Goal: Task Accomplishment & Management: Manage account settings

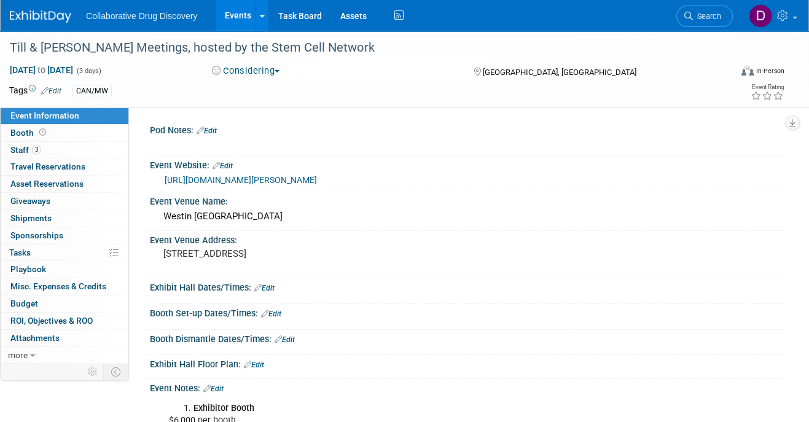
click at [309, 180] on link "https://stemcellnetwork.ca/tmm/till-mcculloch-meetings/" at bounding box center [241, 180] width 152 height 10
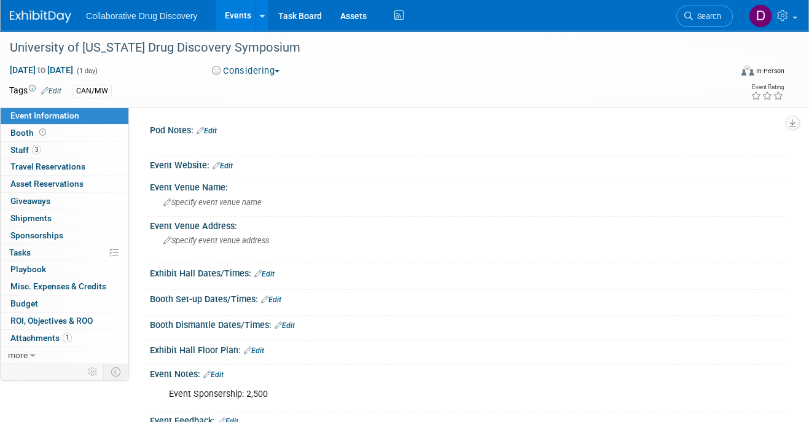
click at [41, 12] on img at bounding box center [40, 16] width 61 height 12
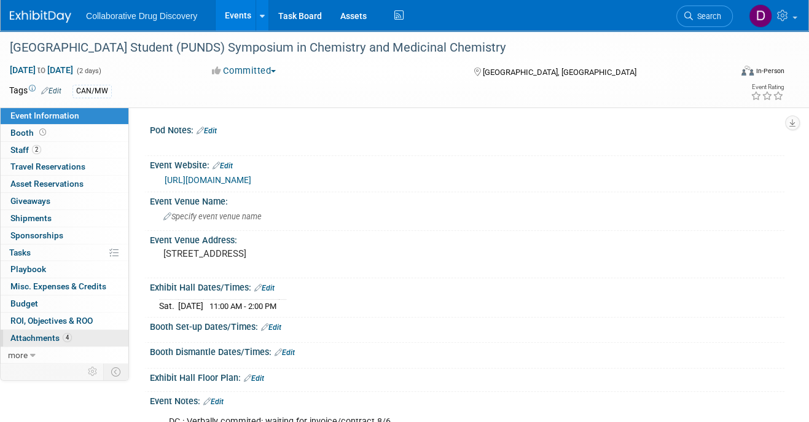
click at [51, 333] on span "Attachments 4" at bounding box center [40, 338] width 61 height 10
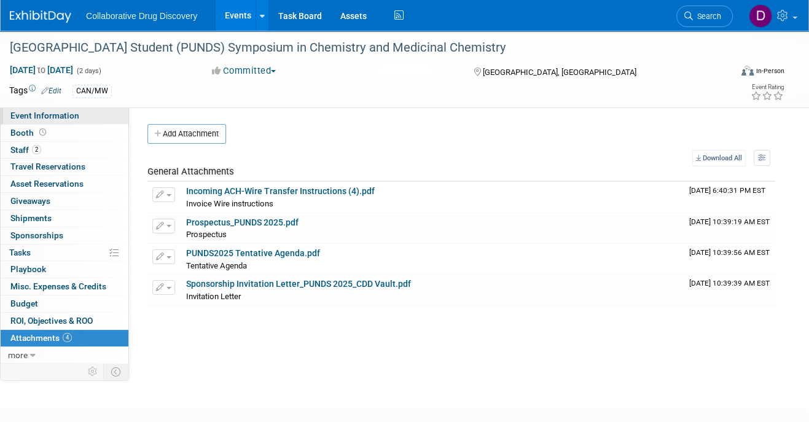
click at [62, 112] on span "Event Information" at bounding box center [44, 116] width 69 height 10
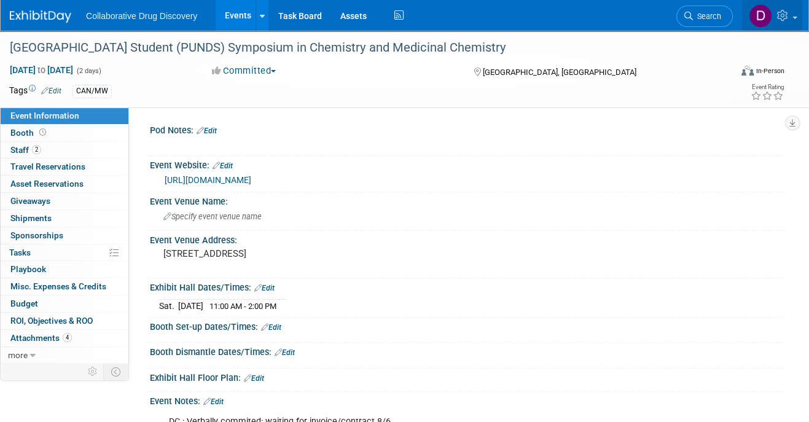
click at [765, 13] on img at bounding box center [760, 15] width 23 height 23
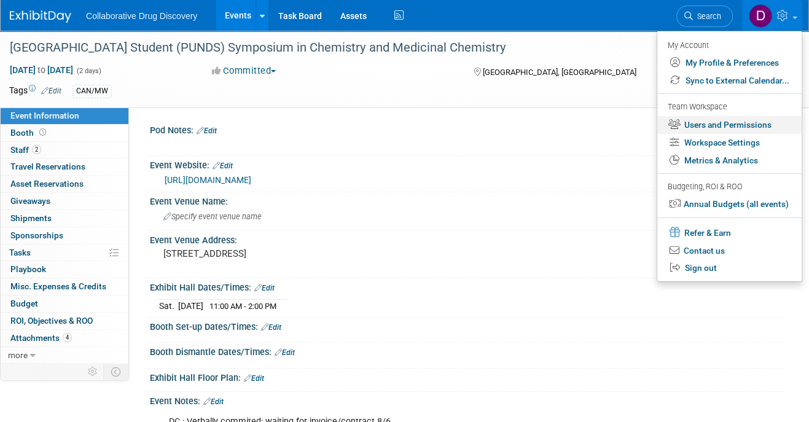
click at [723, 125] on link "Users and Permissions" at bounding box center [729, 125] width 144 height 18
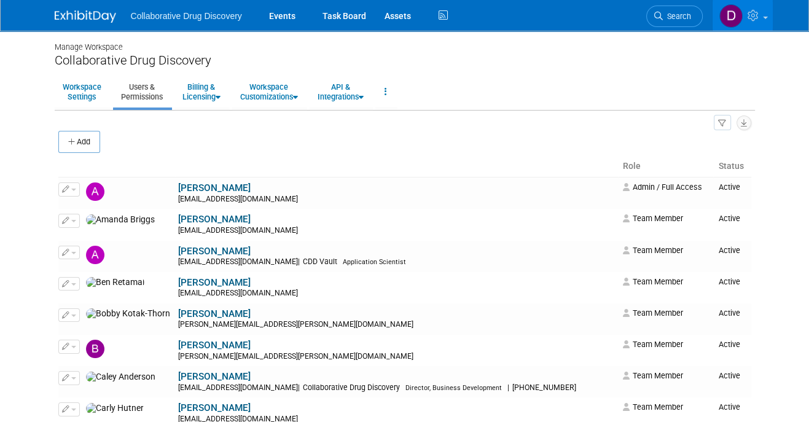
click at [61, 137] on button "Add" at bounding box center [79, 142] width 42 height 22
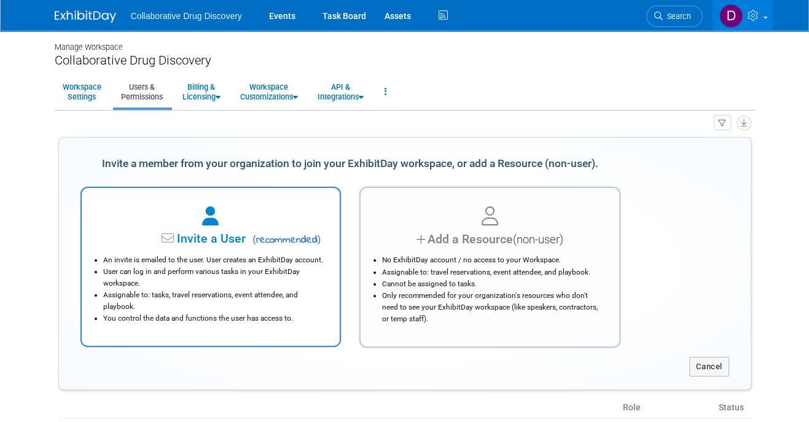
click at [253, 247] on span "( recommended )" at bounding box center [285, 240] width 72 height 15
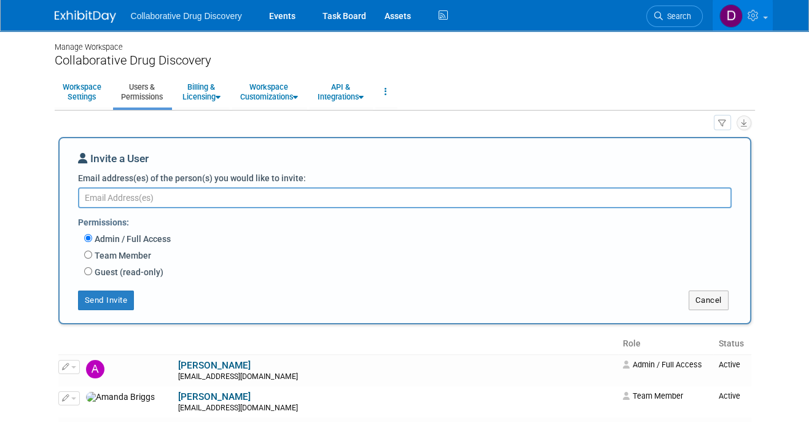
click at [190, 199] on textarea "Email address(es) of the person(s) you would like to invite:" at bounding box center [404, 197] width 653 height 21
click at [138, 196] on textarea "Email address(es) of the person(s) you would like to invite:" at bounding box center [404, 197] width 653 height 21
paste textarea "robert.halter@collaborativedrug.com"
type textarea "robert.halter@collaborativedrug.com"
click at [120, 258] on label "Team Member" at bounding box center [121, 255] width 59 height 12
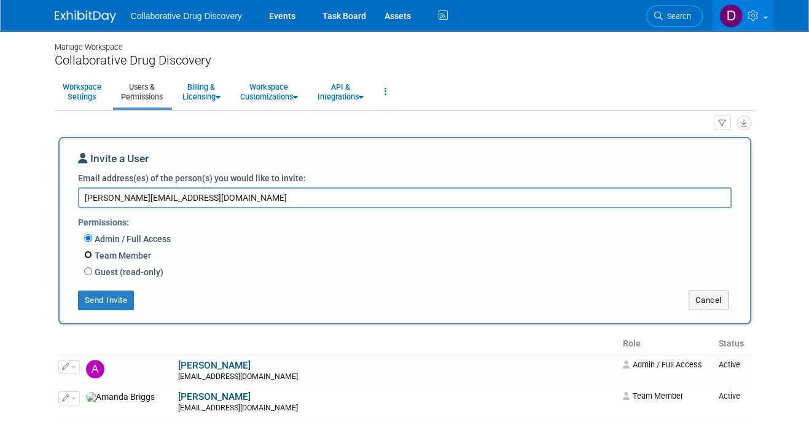
click at [92, 258] on input "Team Member" at bounding box center [88, 255] width 8 height 8
radio input "true"
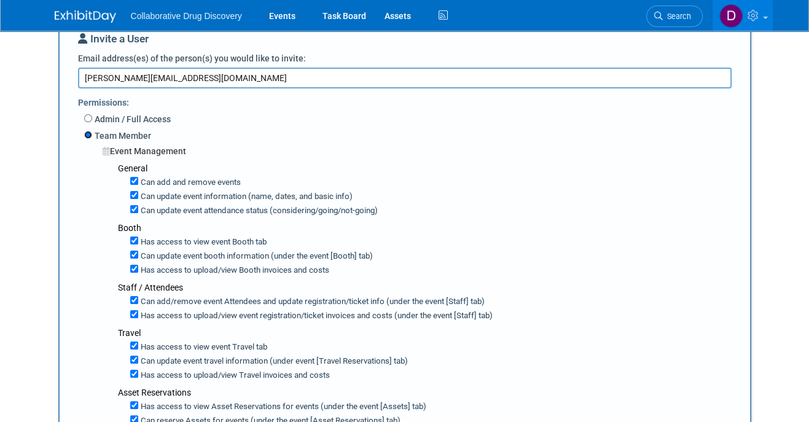
scroll to position [170, 0]
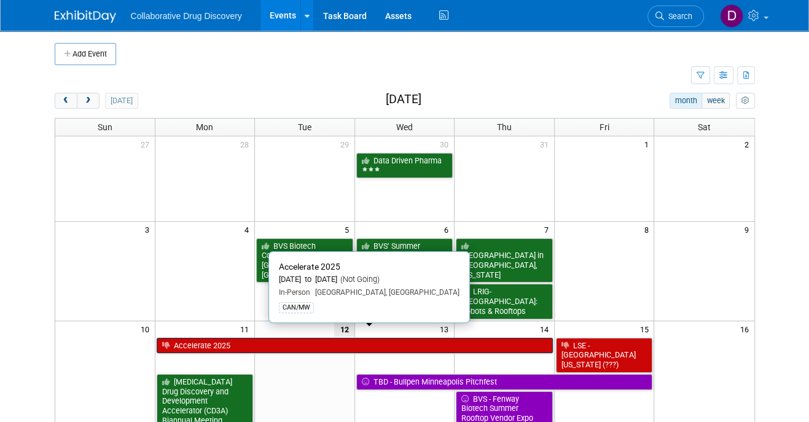
scroll to position [20, 0]
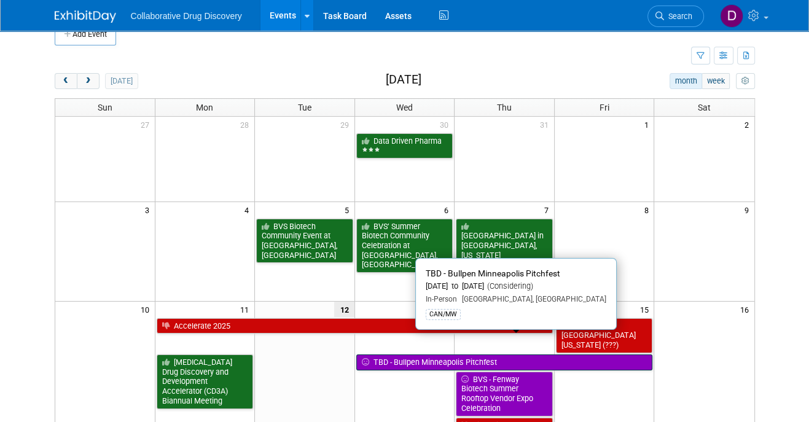
click at [404, 354] on link "TBD - Bullpen Minneapolis Pitchfest" at bounding box center [504, 362] width 297 height 16
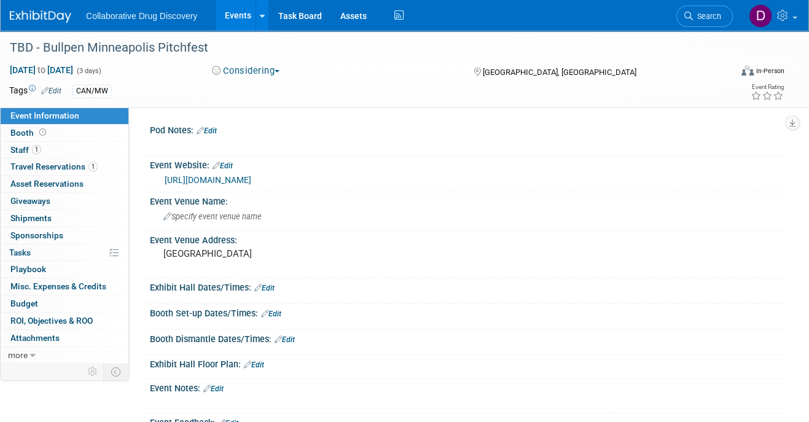
click at [254, 67] on button "Considering" at bounding box center [246, 70] width 77 height 13
click at [273, 92] on link "Committed" at bounding box center [256, 90] width 97 height 17
click at [370, 104] on div "TBD - Bullpen Minneapolis Pitchfest Aug 13, 2025 to Aug 15, 2025 (3 days) Aug 1…" at bounding box center [404, 69] width 809 height 77
click at [17, 14] on img at bounding box center [40, 16] width 61 height 12
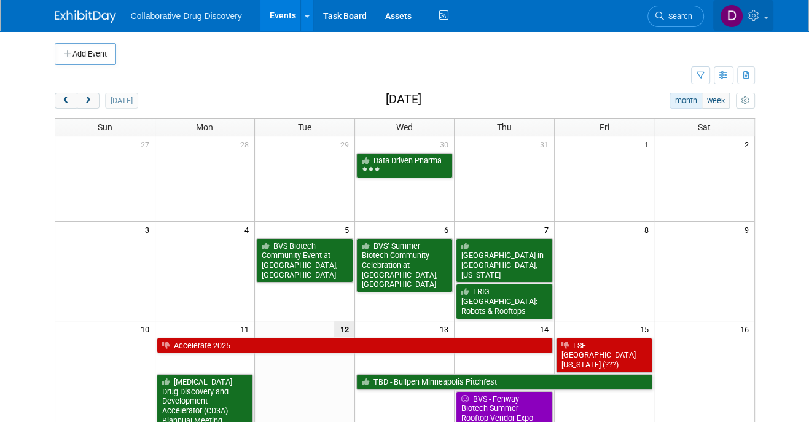
click at [725, 12] on img at bounding box center [731, 15] width 23 height 23
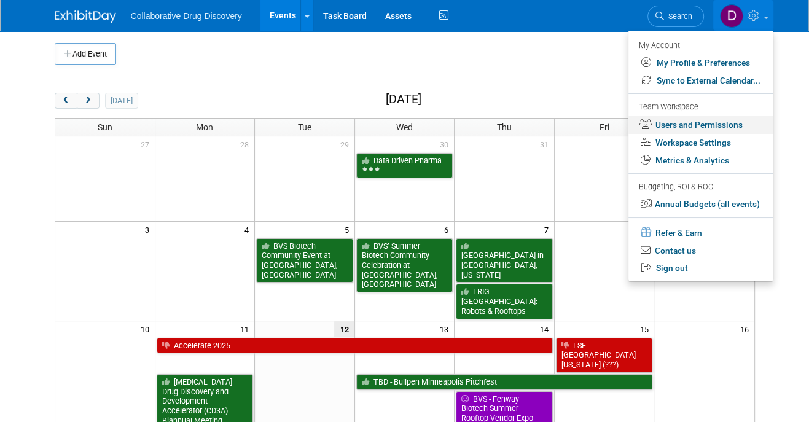
click at [690, 127] on link "Users and Permissions" at bounding box center [700, 125] width 144 height 18
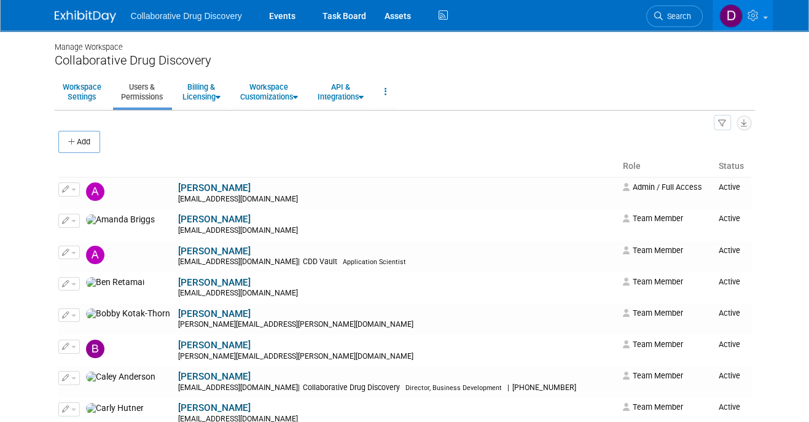
drag, startPoint x: 80, startPoint y: 146, endPoint x: 93, endPoint y: 144, distance: 12.3
click at [81, 146] on button "Add" at bounding box center [79, 142] width 42 height 22
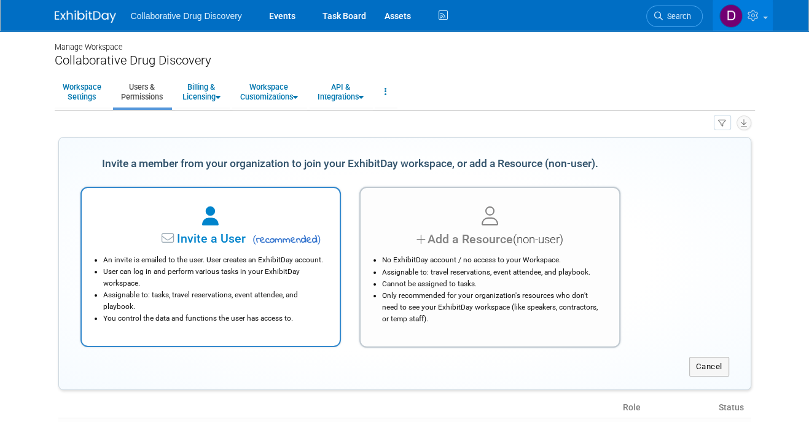
click at [216, 251] on div "An invite is emailed to the user. User creates an ExhibitDay account. User can …" at bounding box center [211, 286] width 228 height 76
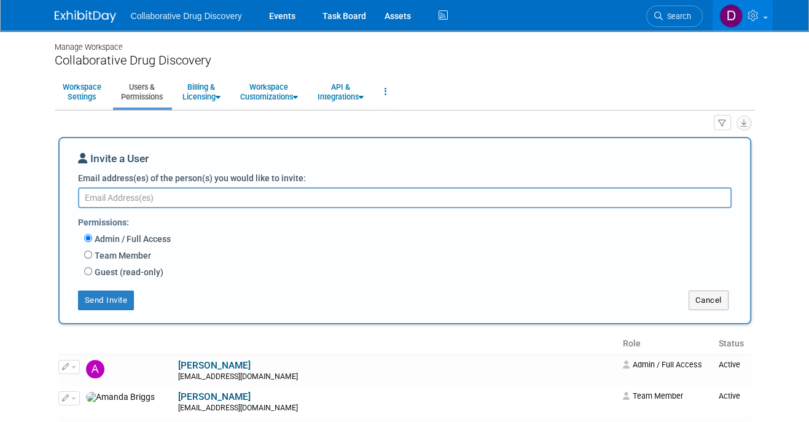
click at [89, 259] on div "Team Member Event Management General Can add and remove events Can update event…" at bounding box center [412, 256] width 657 height 17
click at [103, 257] on label "Team Member" at bounding box center [121, 255] width 59 height 12
click at [92, 257] on input "Team Member" at bounding box center [88, 255] width 8 height 8
radio input "true"
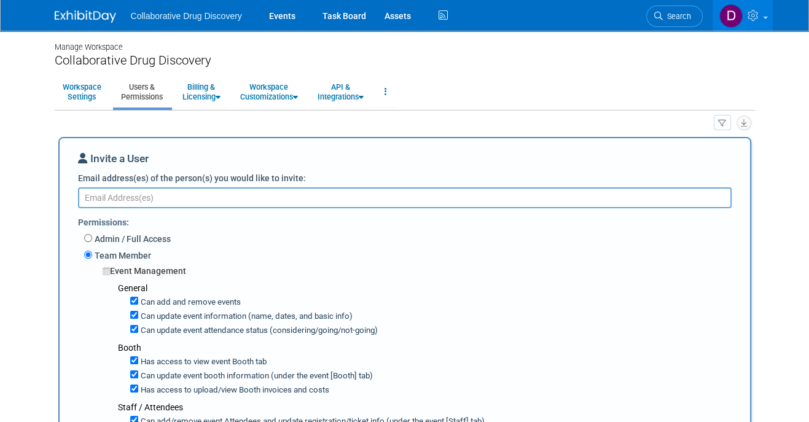
click at [122, 198] on textarea "Email address(es) of the person(s) you would like to invite:" at bounding box center [404, 197] width 653 height 21
click at [155, 192] on textarea "Email address(es) of the person(s) you would like to invite:" at bounding box center [404, 197] width 653 height 21
click at [144, 197] on textarea "Email address(es) of the person(s) you would like to invite:" at bounding box center [404, 197] width 653 height 21
paste textarea "robert.halter@collaborativedrug.com"
type textarea "robert.halter@collaborativedrug.com"
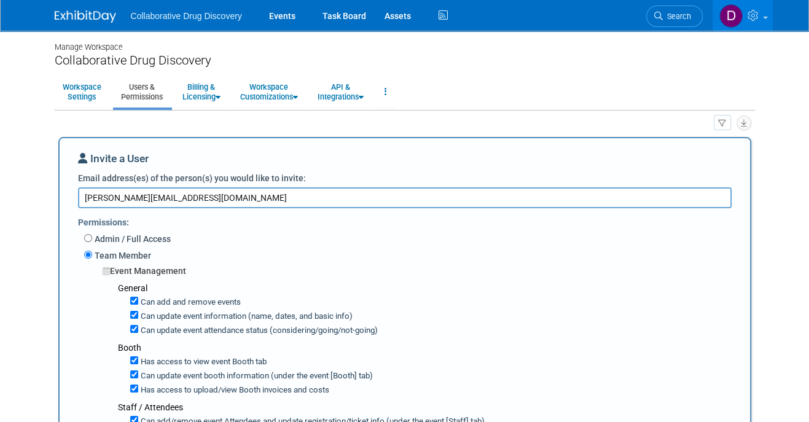
click at [179, 333] on label "Can update event attendance status (considering/going/not-going)" at bounding box center [258, 331] width 240 height 12
click at [138, 333] on input "Can update event attendance status (considering/going/not-going)" at bounding box center [134, 329] width 8 height 8
checkbox input "false"
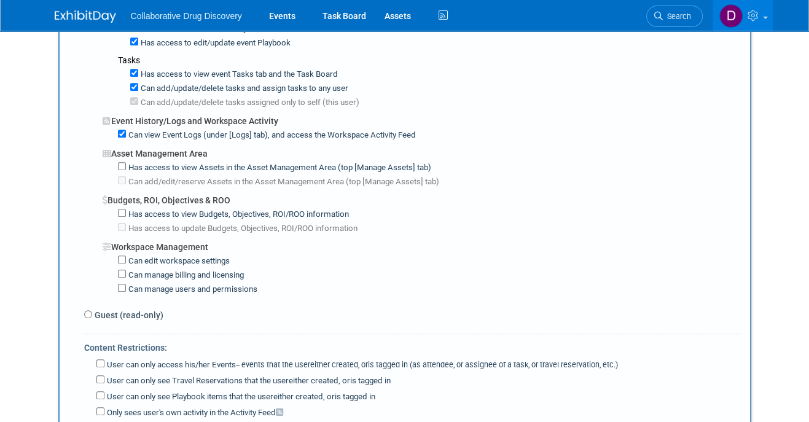
scroll to position [951, 0]
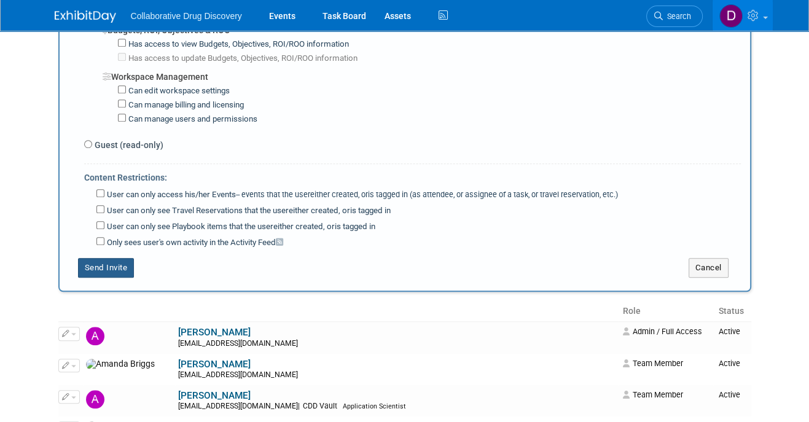
click at [119, 258] on button "Send Invite" at bounding box center [106, 268] width 57 height 20
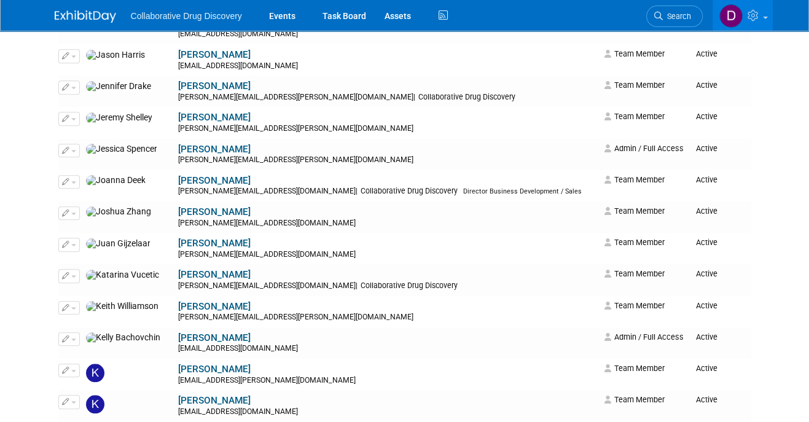
scroll to position [0, 0]
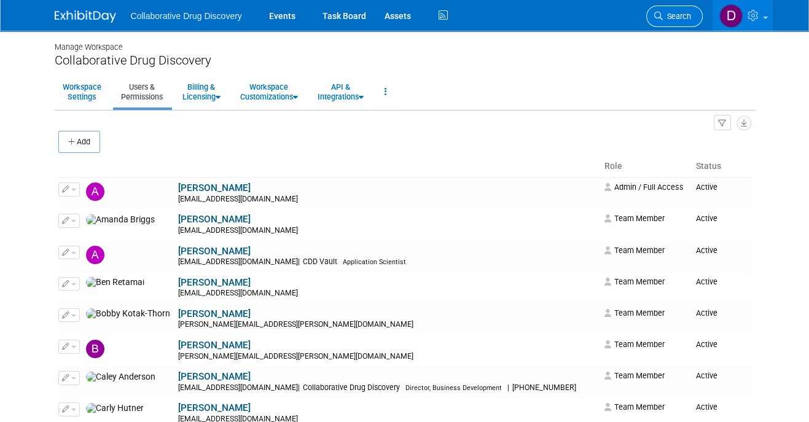
click at [674, 19] on span "Search" at bounding box center [677, 16] width 28 height 9
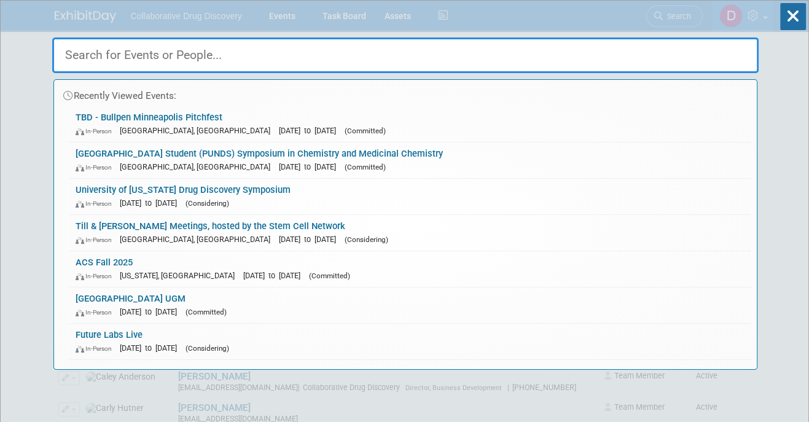
click at [572, 64] on input "text" at bounding box center [405, 55] width 706 height 36
paste input "Till & McCulloch Meetings"
type input "Till & McCulloch Meetings"
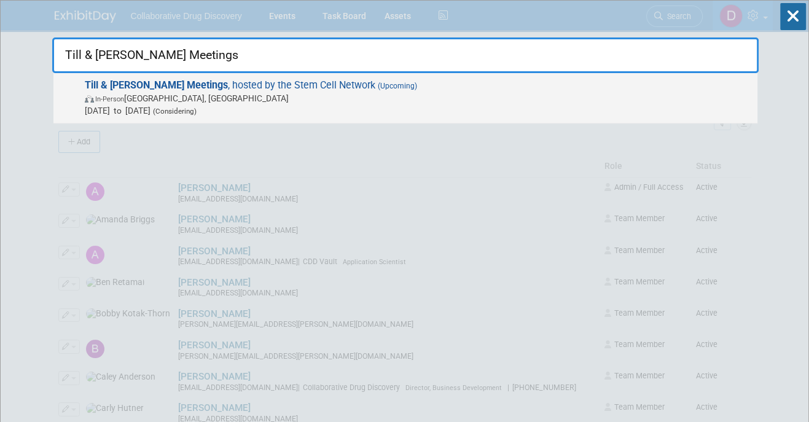
click at [340, 104] on span "Nov 3, 2025 to Nov 5, 2025 (Considering)" at bounding box center [418, 110] width 666 height 12
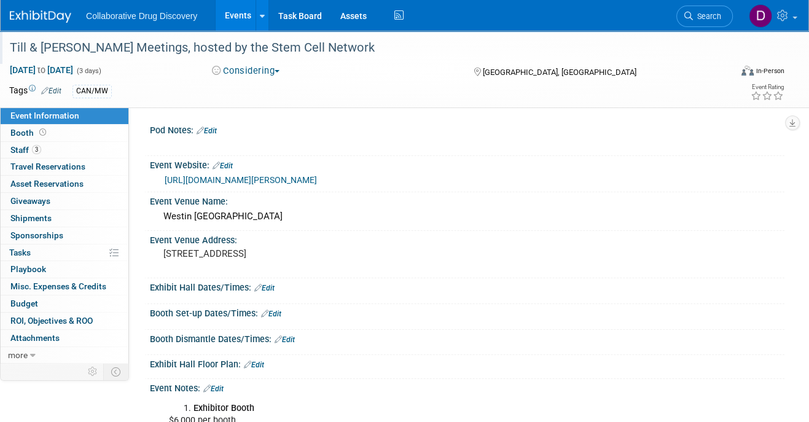
click at [193, 40] on div "Till & [PERSON_NAME] Meetings, hosted by the Stem Cell Network" at bounding box center [362, 48] width 712 height 22
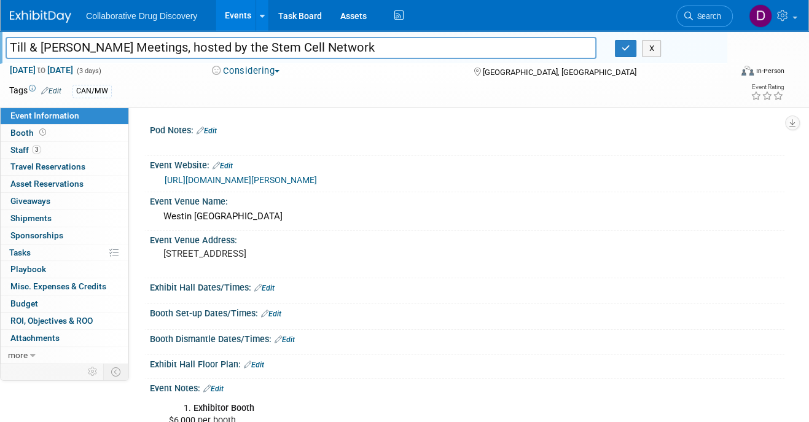
click at [193, 40] on input "Till & [PERSON_NAME] Meetings, hosted by the Stem Cell Network" at bounding box center [301, 47] width 591 height 21
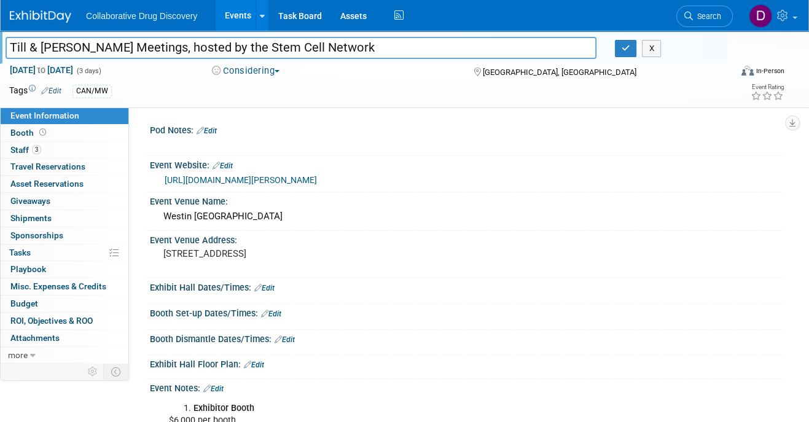
click at [193, 40] on input "Till & [PERSON_NAME] Meetings, hosted by the Stem Cell Network" at bounding box center [301, 47] width 591 height 21
click at [302, 182] on link "[URL][DOMAIN_NAME][PERSON_NAME]" at bounding box center [241, 180] width 152 height 10
click at [111, 49] on input "Till & [PERSON_NAME] Meetings, hosted by the Stem Cell Network" at bounding box center [301, 47] width 591 height 21
click at [150, 49] on input "Till & [PERSON_NAME] Meetings, hosted by the Stem Cell Network" at bounding box center [301, 47] width 591 height 21
drag, startPoint x: 152, startPoint y: 49, endPoint x: -23, endPoint y: 50, distance: 175.0
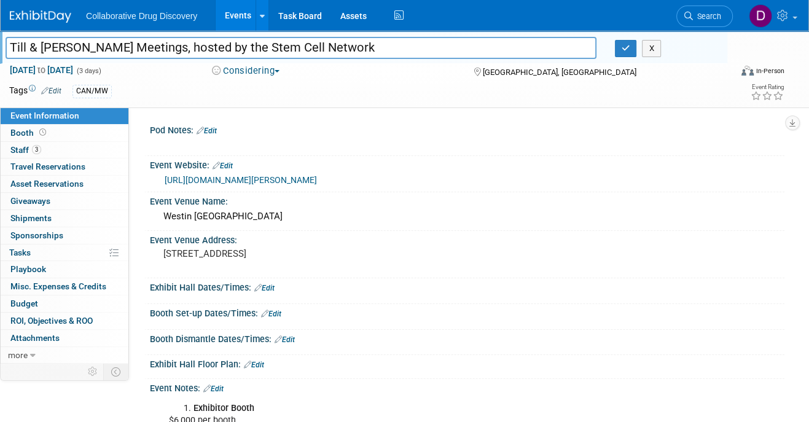
click at [0, 50] on html "Collaborative Drug Discovery Events Add Event Bulk Upload Events Shareable Even…" at bounding box center [404, 211] width 809 height 422
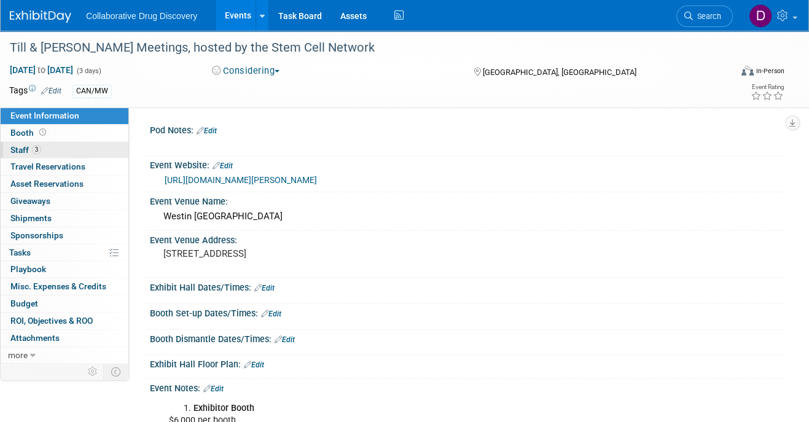
click at [55, 150] on link "3 Staff 3" at bounding box center [65, 150] width 128 height 17
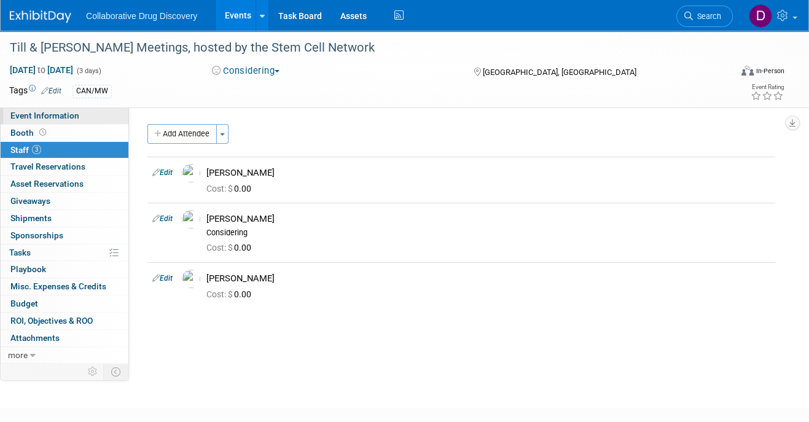
click at [53, 123] on link "Event Information" at bounding box center [65, 115] width 128 height 17
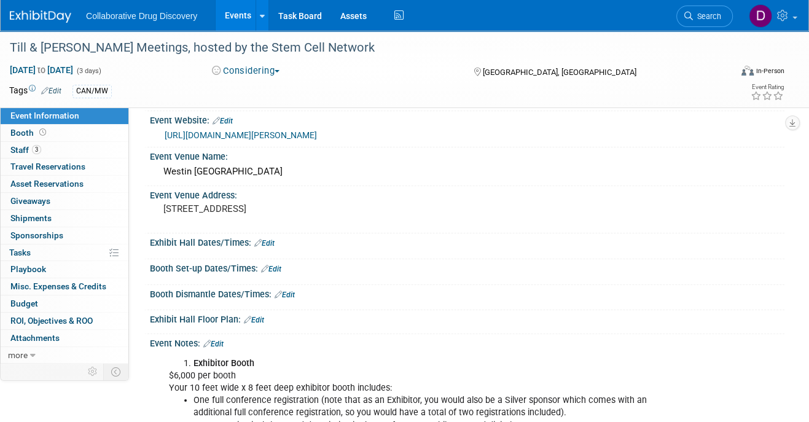
scroll to position [240, 0]
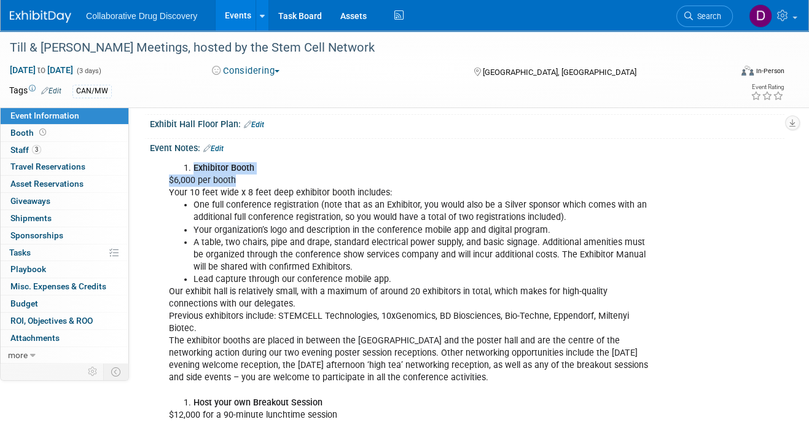
drag, startPoint x: 219, startPoint y: 160, endPoint x: 275, endPoint y: 178, distance: 58.1
copy div "Exhibitor Booth $6,000 per booth"
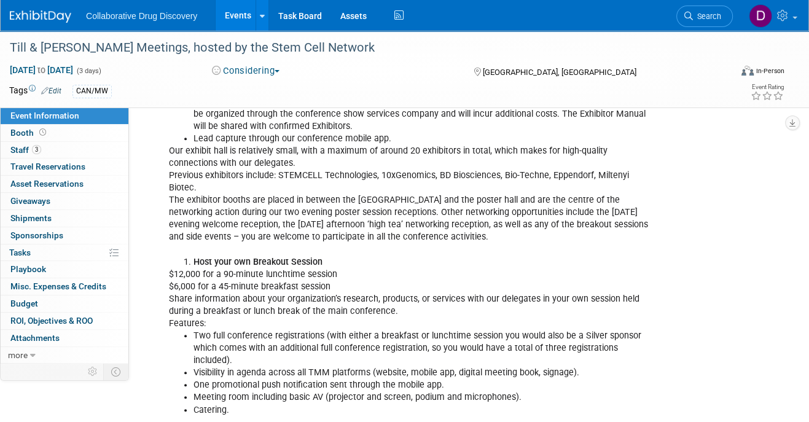
scroll to position [470, 0]
